Goal: Information Seeking & Learning: Learn about a topic

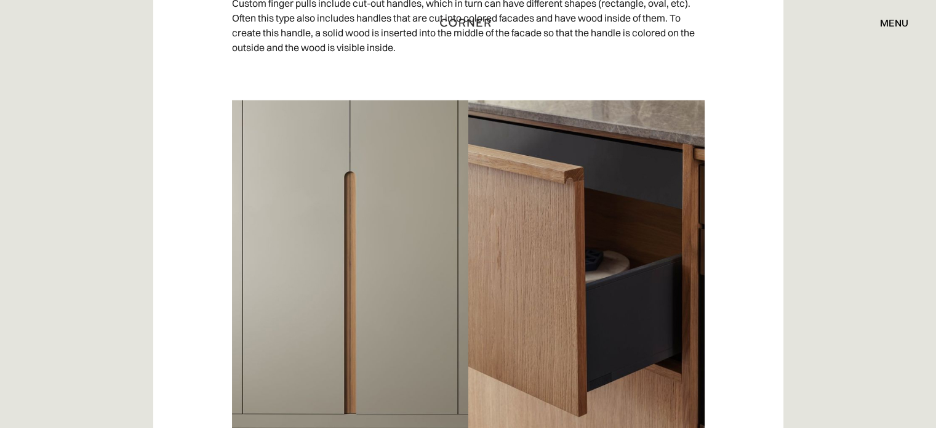
scroll to position [3509, 0]
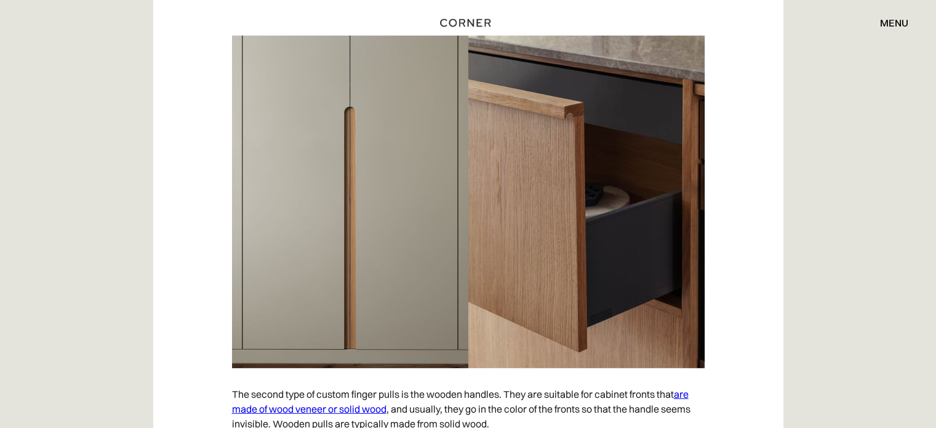
drag, startPoint x: 497, startPoint y: 167, endPoint x: 508, endPoint y: 231, distance: 65.5
drag, startPoint x: 492, startPoint y: 157, endPoint x: 497, endPoint y: 218, distance: 61.1
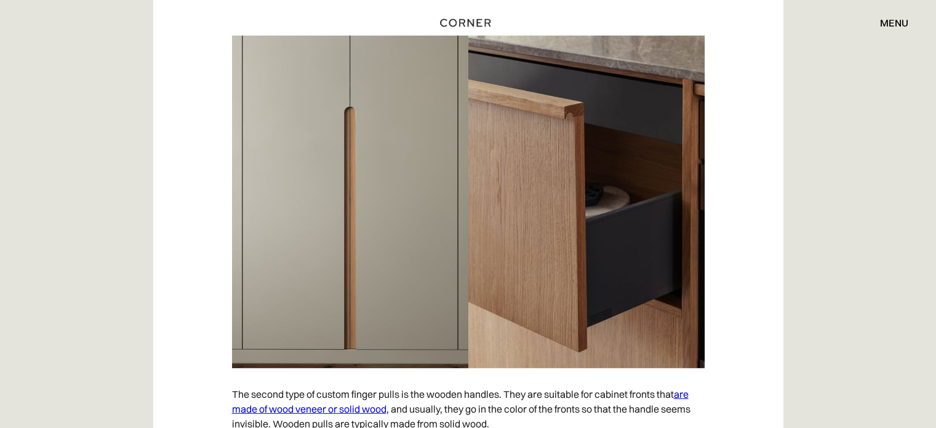
drag, startPoint x: 505, startPoint y: 166, endPoint x: 510, endPoint y: 225, distance: 58.6
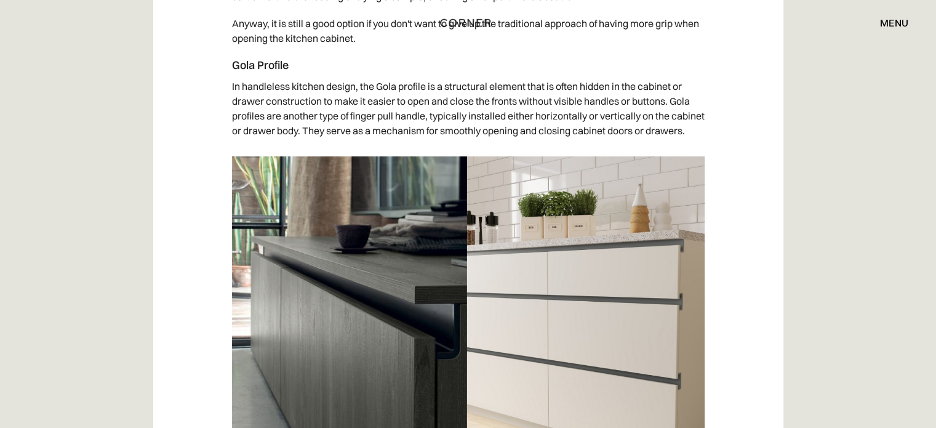
scroll to position [3594, 0]
